Goal: Register for event/course

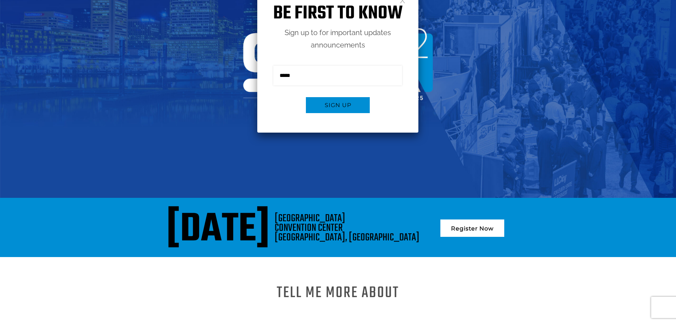
scroll to position [213, 0]
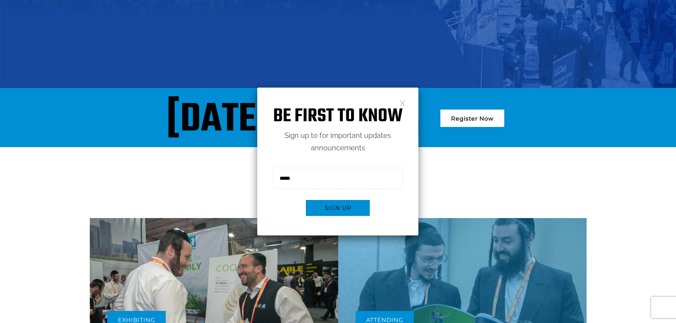
click at [403, 101] on link at bounding box center [403, 103] width 6 height 6
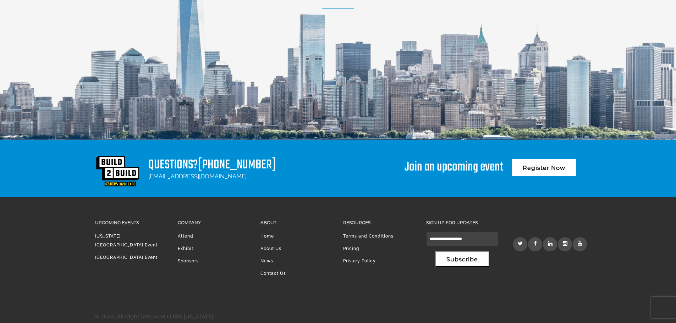
scroll to position [979, 0]
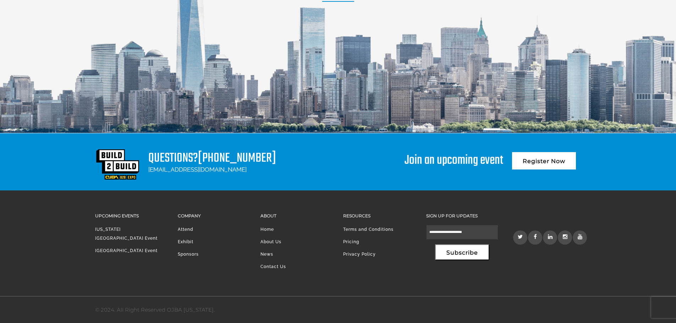
click at [122, 248] on link "[GEOGRAPHIC_DATA] Event" at bounding box center [126, 250] width 62 height 5
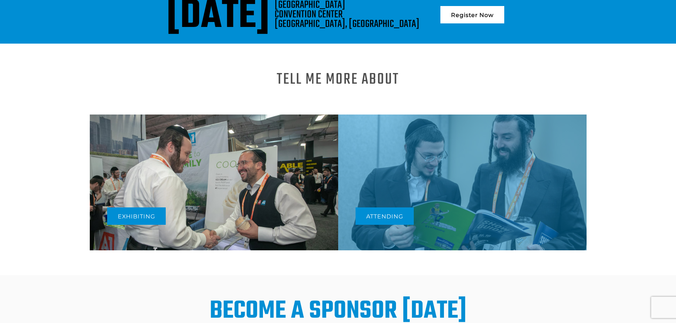
scroll to position [426, 0]
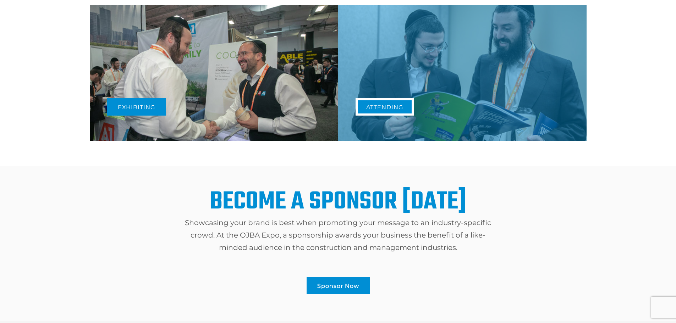
click at [394, 108] on link "Attending" at bounding box center [385, 106] width 58 height 17
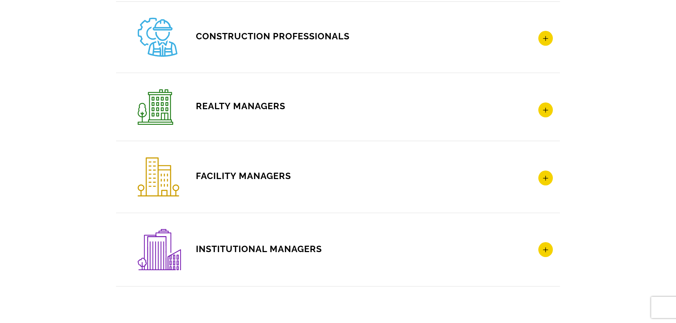
scroll to position [1167, 0]
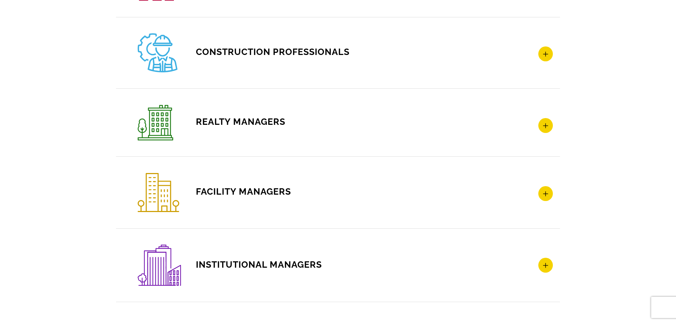
click at [407, 66] on h4 "CONSTRUCTION PROFESSIONALS" at bounding box center [345, 52] width 415 height 39
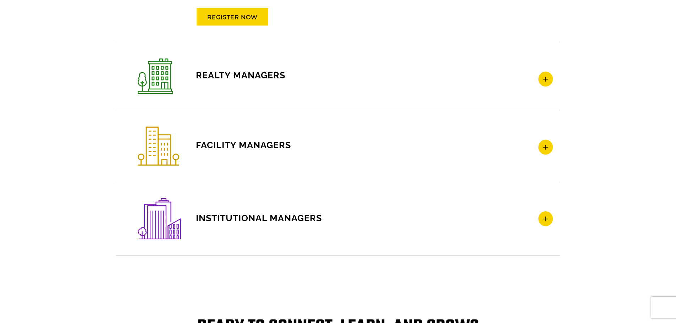
scroll to position [1210, 0]
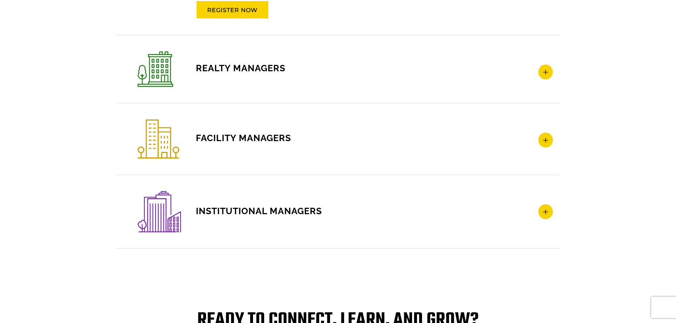
click at [354, 205] on h4 "INSTITUTIONAL MANAGERS" at bounding box center [345, 211] width 415 height 41
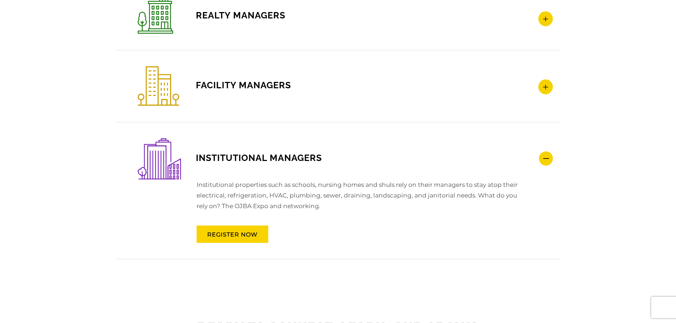
scroll to position [1208, 0]
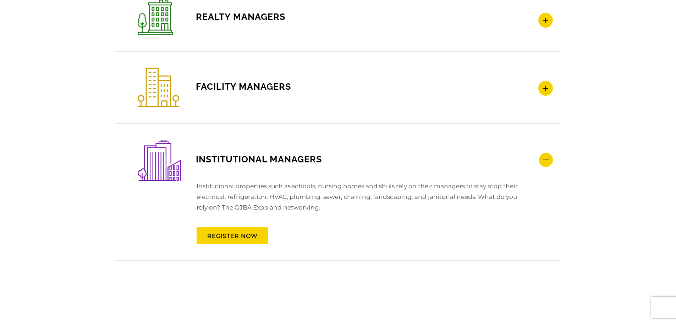
click at [390, 103] on h4 "FACILITY MANAGERS" at bounding box center [345, 87] width 415 height 39
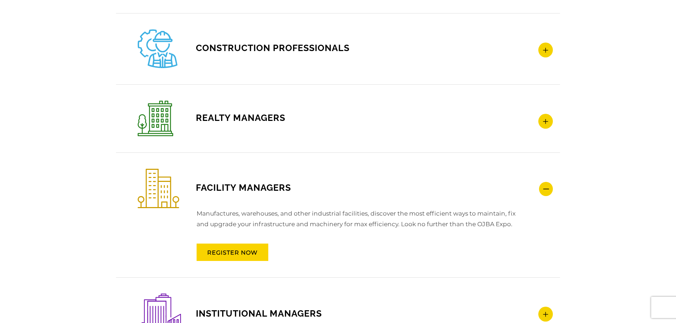
scroll to position [1102, 0]
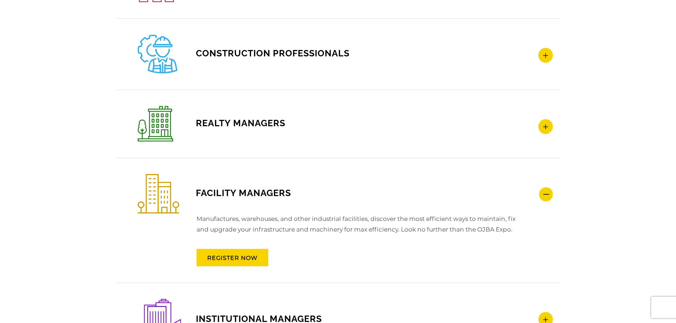
click at [390, 103] on div "REALTY MANAGERS Construction is a key part of your management firm’s external t…" at bounding box center [338, 124] width 444 height 68
click at [376, 112] on h4 "REALTY MANAGERS" at bounding box center [345, 123] width 415 height 35
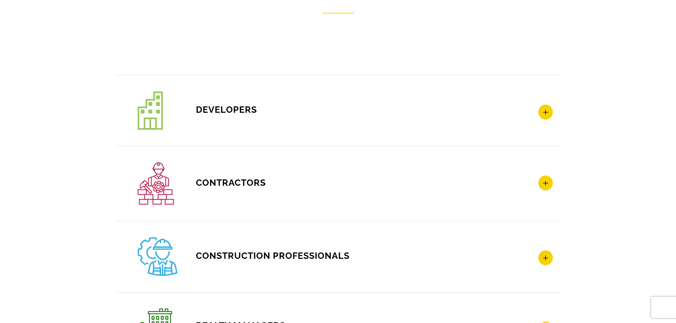
scroll to position [889, 0]
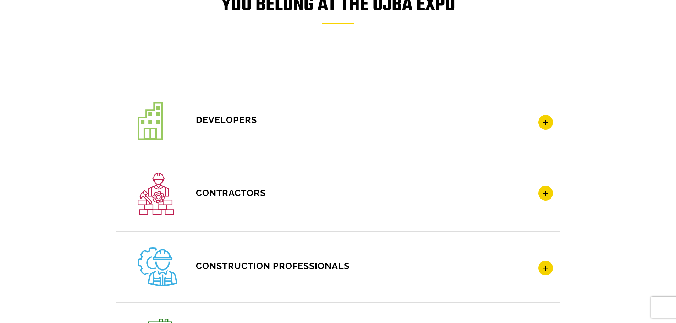
click at [347, 123] on h4 "Developers" at bounding box center [345, 121] width 415 height 38
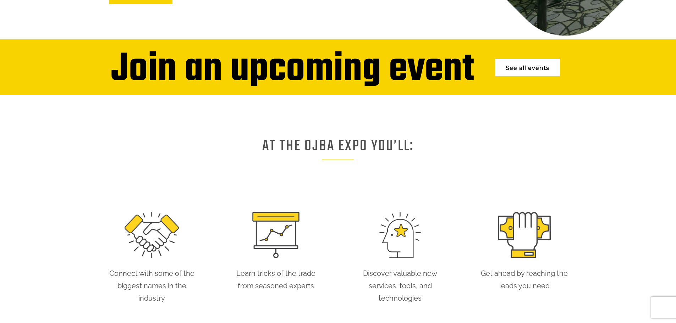
scroll to position [0, 0]
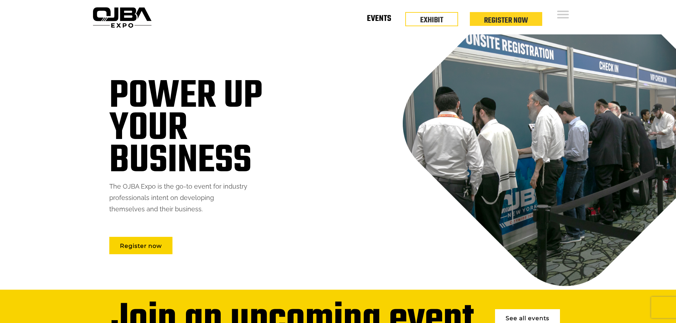
click at [380, 21] on link "Events" at bounding box center [379, 20] width 24 height 2
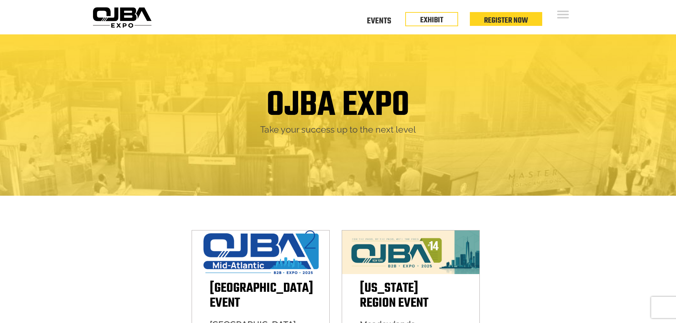
scroll to position [106, 0]
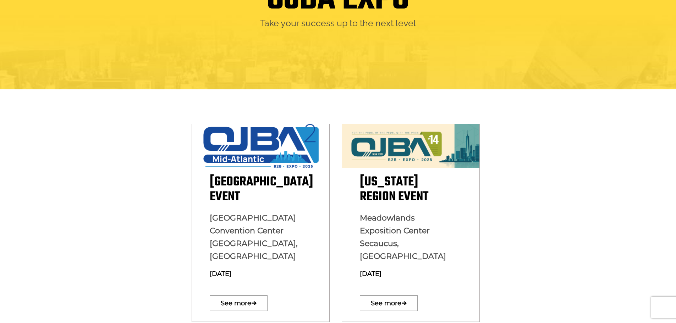
click at [329, 95] on div "Mid Atlantic Region Event Baltimore Convention Center Baltimore, MD August 13, …" at bounding box center [338, 208] width 305 height 239
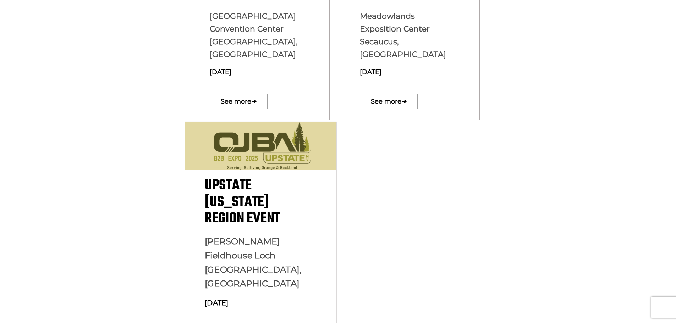
scroll to position [195, 0]
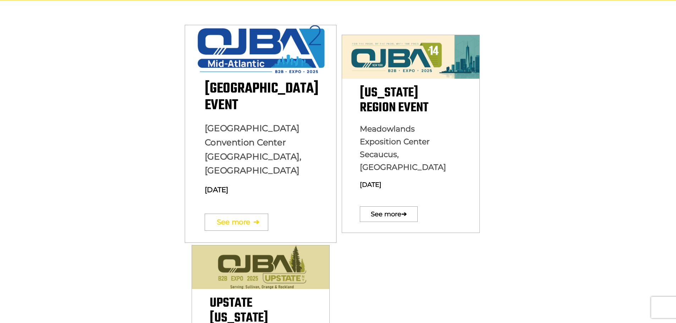
click at [248, 214] on link "See more ➔" at bounding box center [236, 222] width 64 height 17
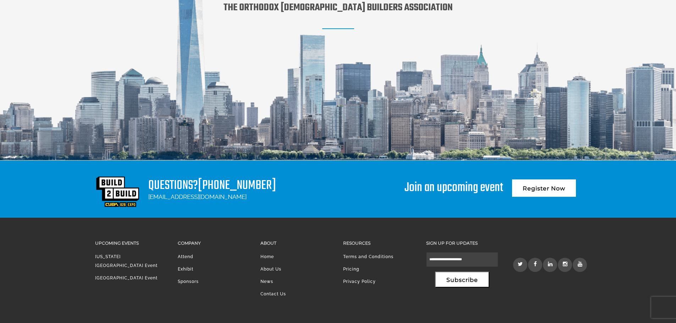
scroll to position [979, 0]
